Goal: Information Seeking & Learning: Check status

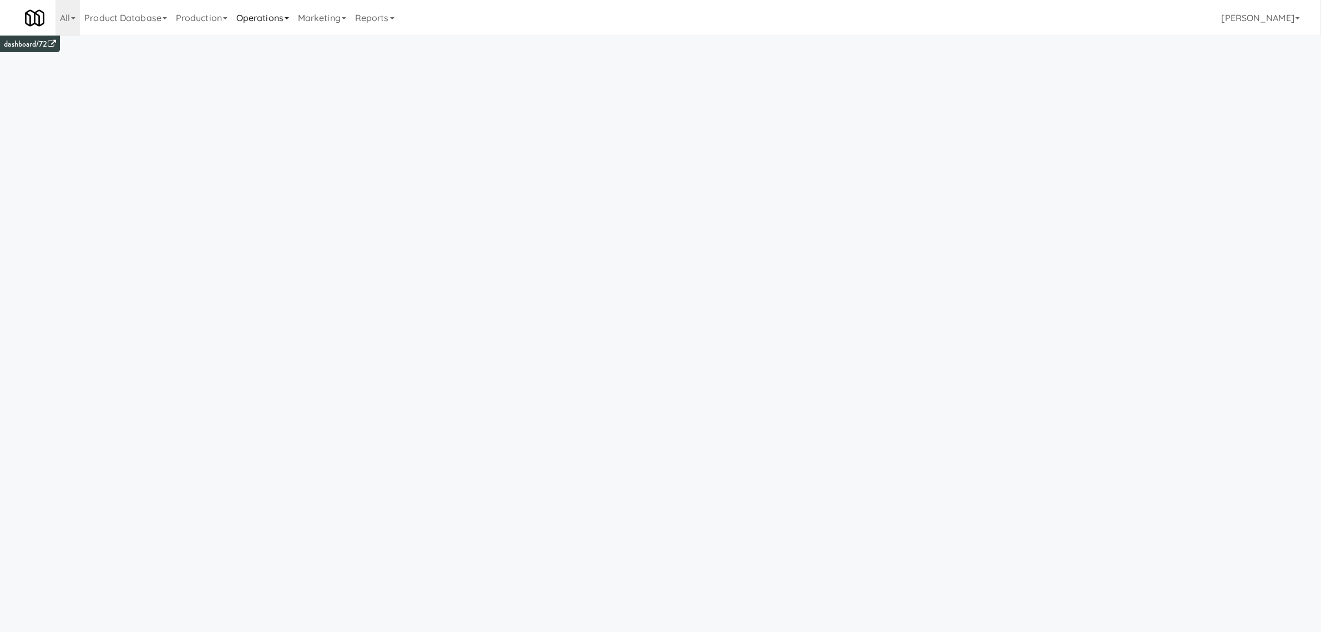
click at [281, 18] on link "Operations" at bounding box center [263, 18] width 62 height 36
click at [376, 15] on link "Reports" at bounding box center [375, 18] width 48 height 36
click at [387, 88] on link "Payouts" at bounding box center [395, 88] width 89 height 20
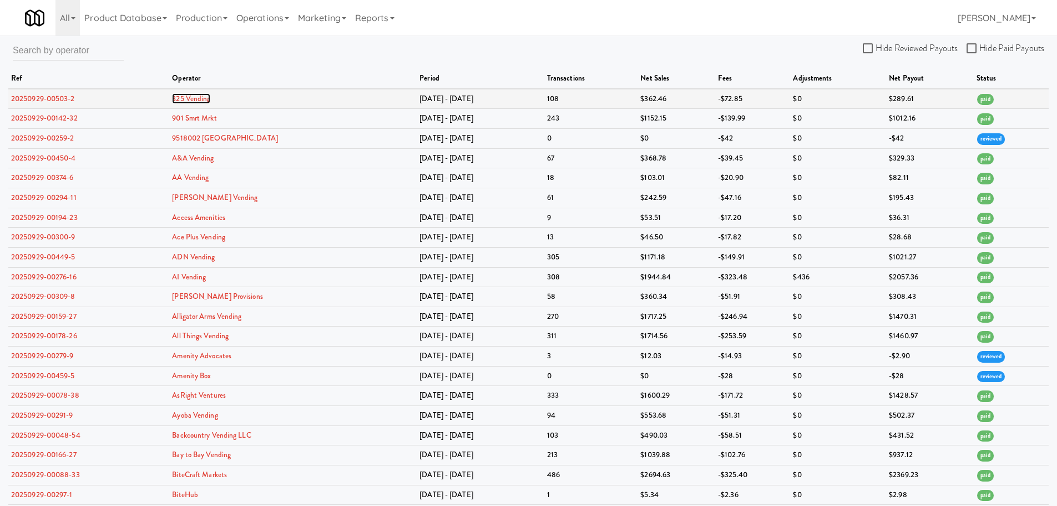
click at [204, 97] on link "325 Vending" at bounding box center [191, 98] width 38 height 11
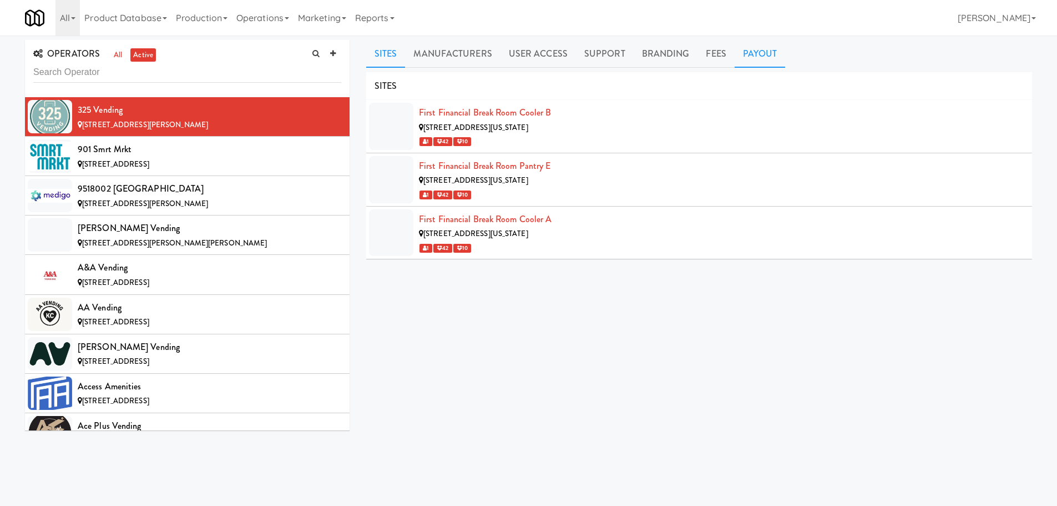
click at [743, 58] on link "Payout" at bounding box center [760, 54] width 51 height 28
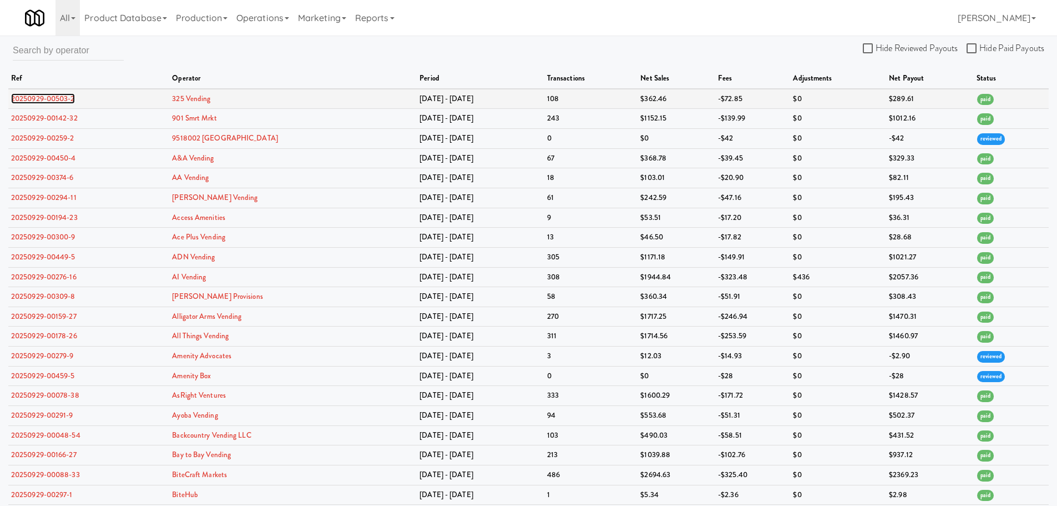
click at [43, 97] on link "20250929-00503-2" at bounding box center [43, 98] width 64 height 11
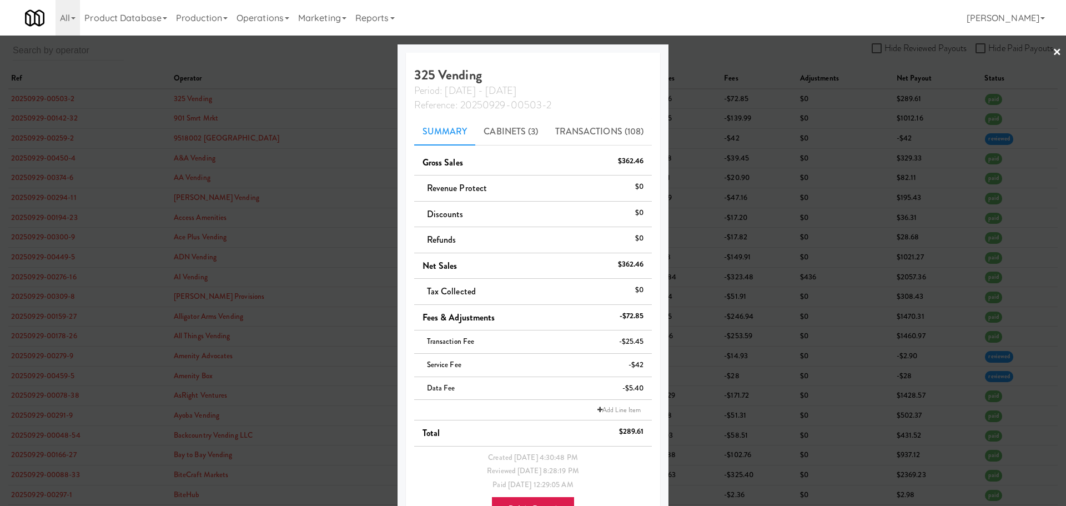
click at [1043, 52] on div at bounding box center [533, 253] width 1066 height 506
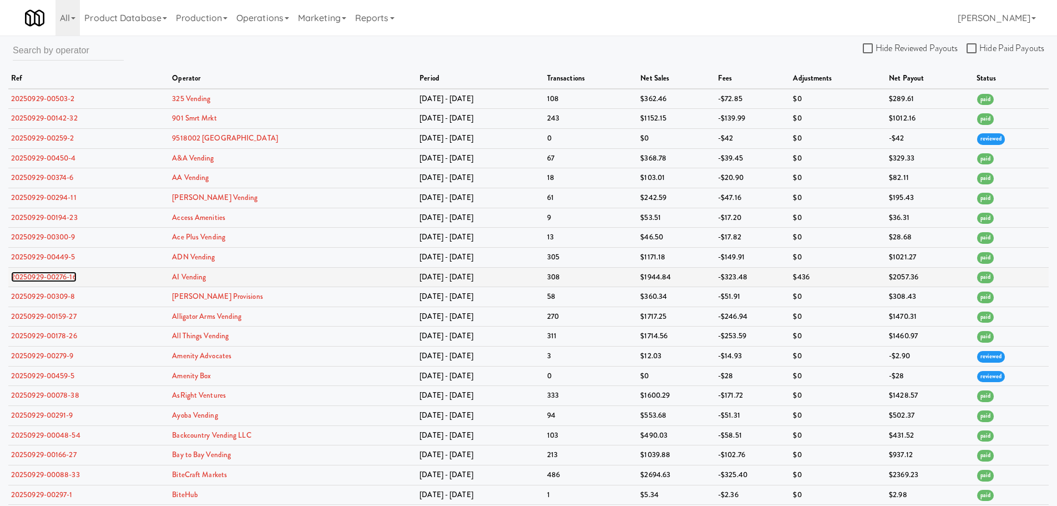
click at [49, 276] on link "20250929-00276-16" at bounding box center [43, 276] width 65 height 11
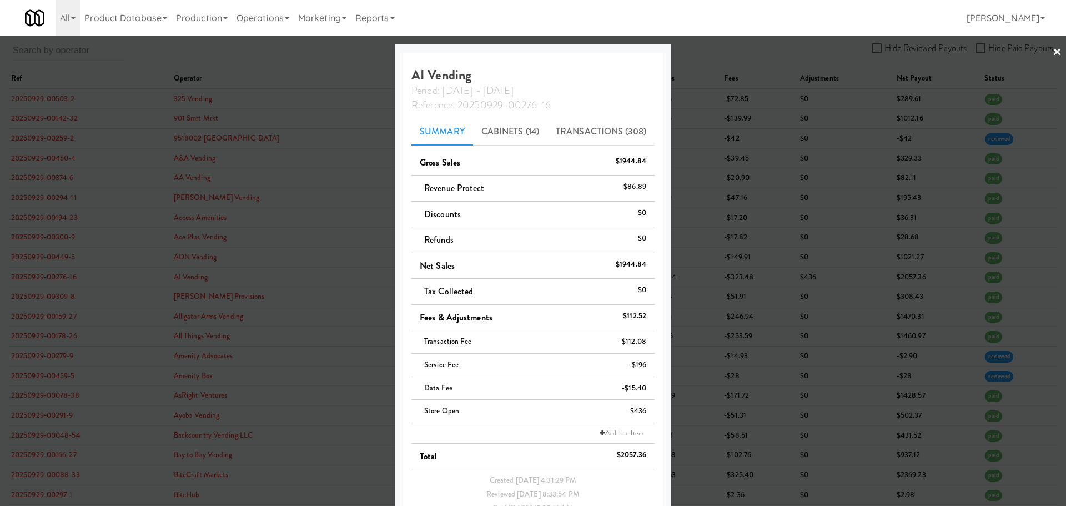
click at [625, 163] on div "$1944.84" at bounding box center [630, 161] width 31 height 14
click at [637, 188] on div "$86.89" at bounding box center [634, 187] width 23 height 14
drag, startPoint x: 618, startPoint y: 187, endPoint x: 642, endPoint y: 187, distance: 24.4
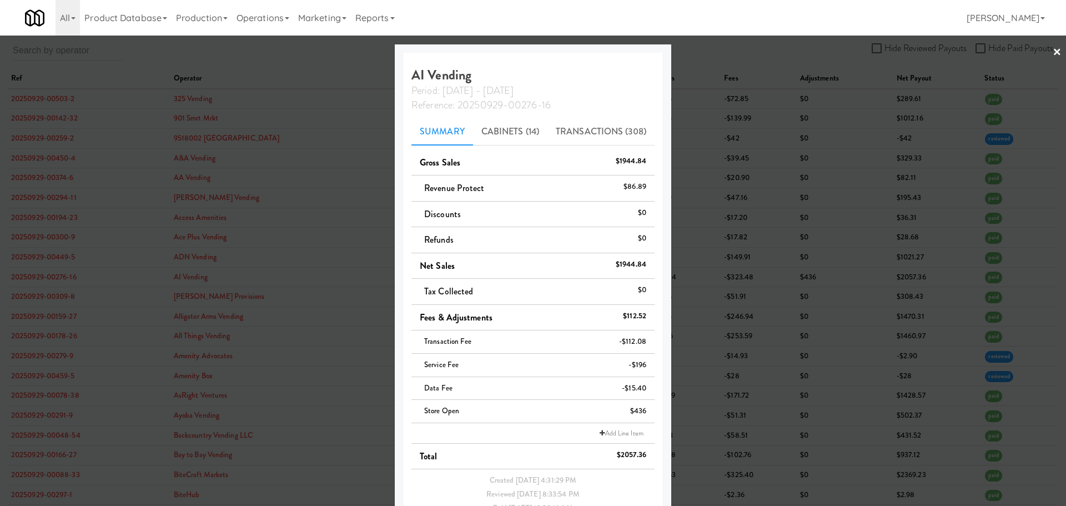
click at [642, 187] on li "Revenue Protect $86.89" at bounding box center [532, 188] width 243 height 26
click at [579, 133] on link "Transactions (308)" at bounding box center [600, 132] width 107 height 28
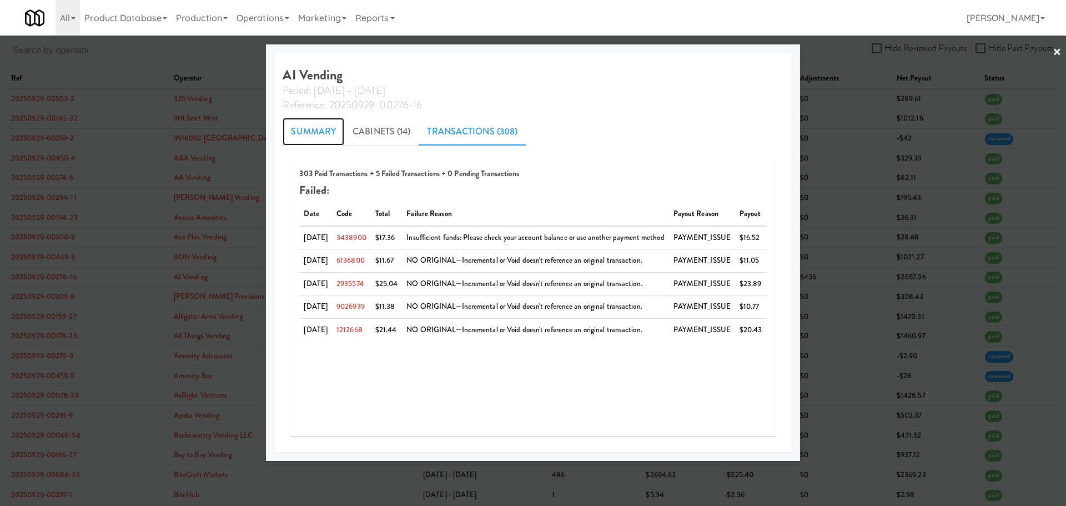
click at [310, 134] on link "Summary" at bounding box center [313, 132] width 62 height 28
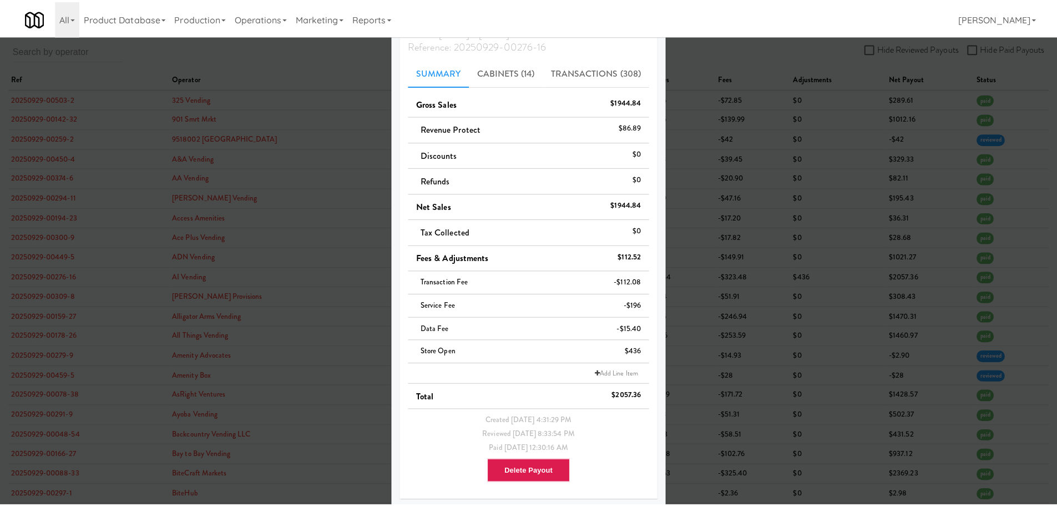
scroll to position [62, 0]
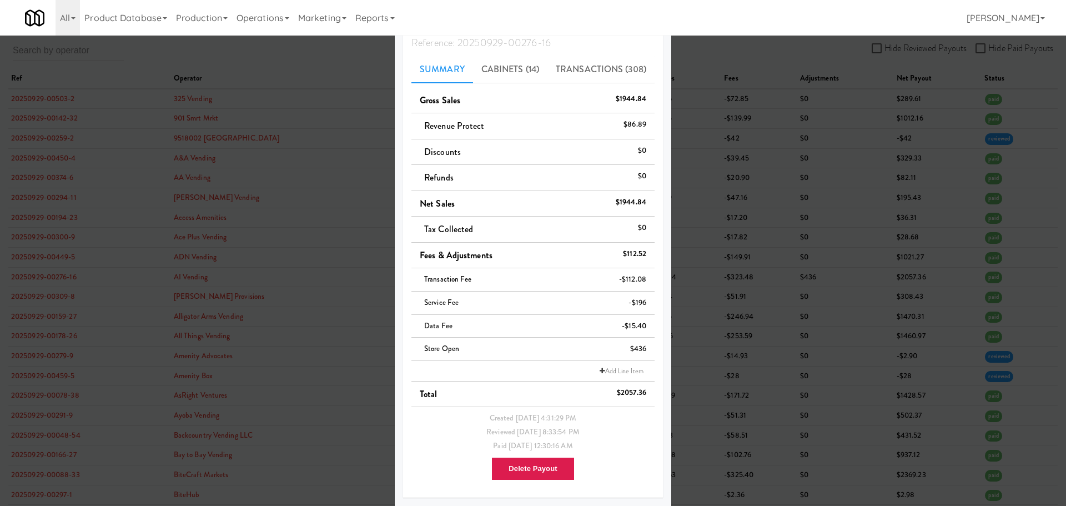
click at [625, 393] on div "$2057.36" at bounding box center [631, 393] width 29 height 14
click at [841, 2] on div "All 325 Vending [URL][DOMAIN_NAME] 901 Smrt Mrkt [URL][DOMAIN_NAME] 9518002 [GE…" at bounding box center [533, 18] width 1016 height 36
click at [787, 43] on div at bounding box center [533, 253] width 1066 height 506
